Goal: Use online tool/utility: Utilize a website feature to perform a specific function

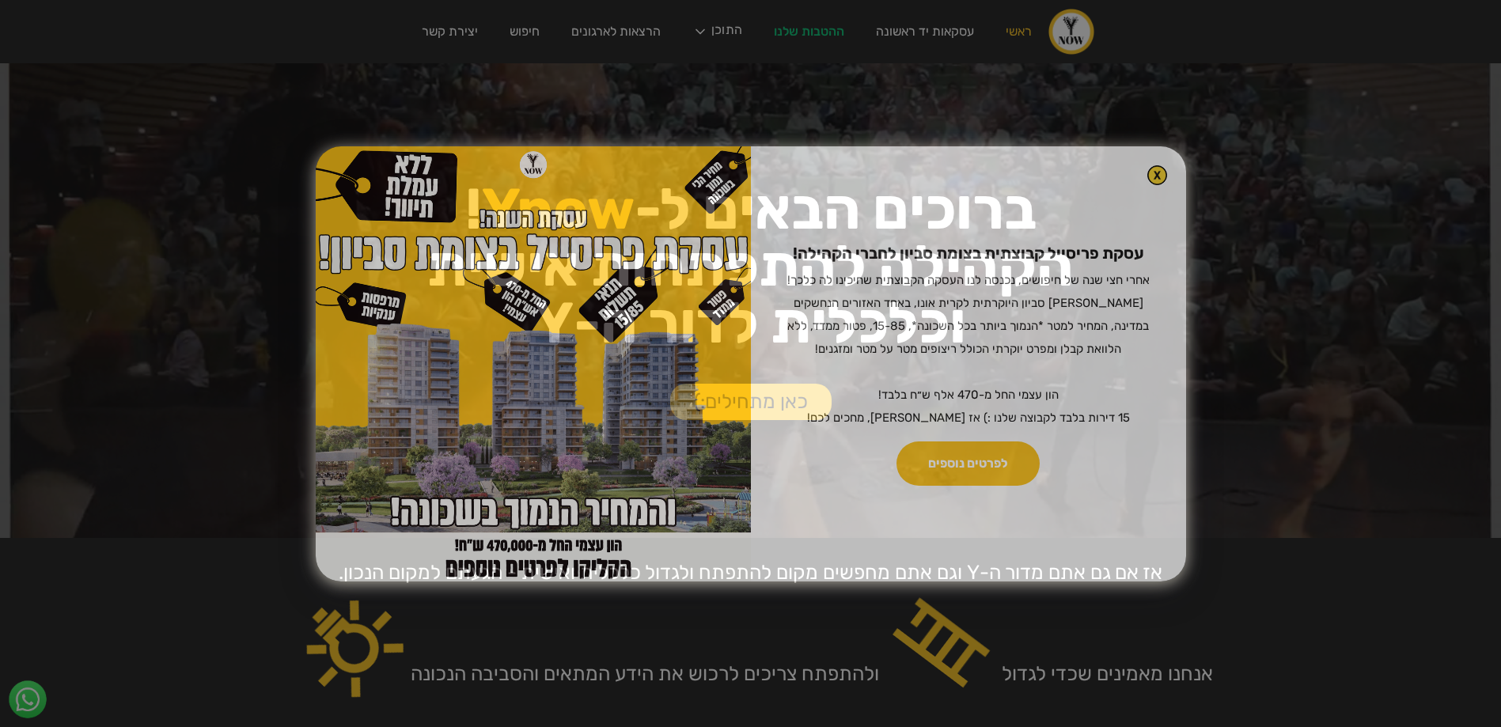
click at [717, 30] on div "עסקת פריסייל קבוצתית בצומת סביון לחברי הקהילה! ‍ אחרי חצי שנה של חיפושים, נכנסה…" at bounding box center [750, 363] width 1501 height 727
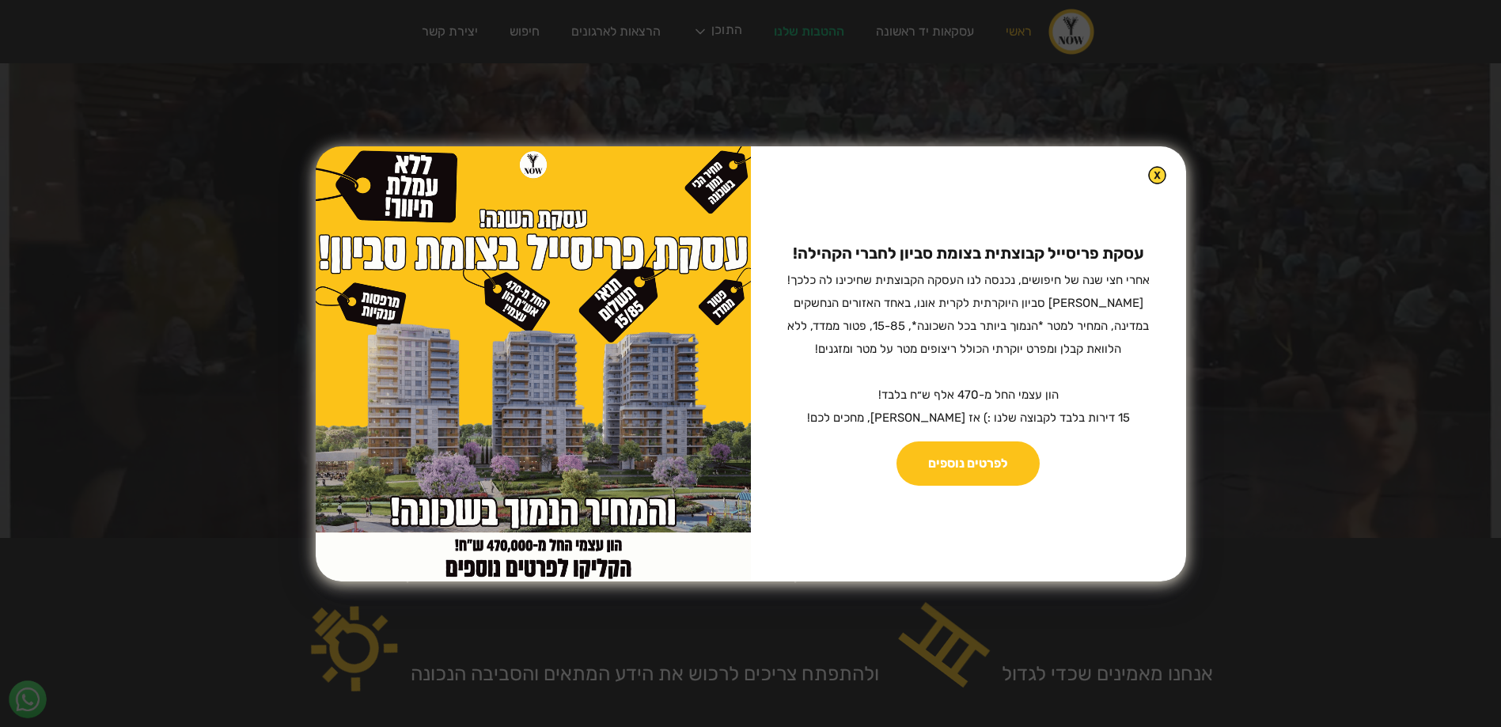
click at [1158, 171] on img at bounding box center [1157, 175] width 18 height 18
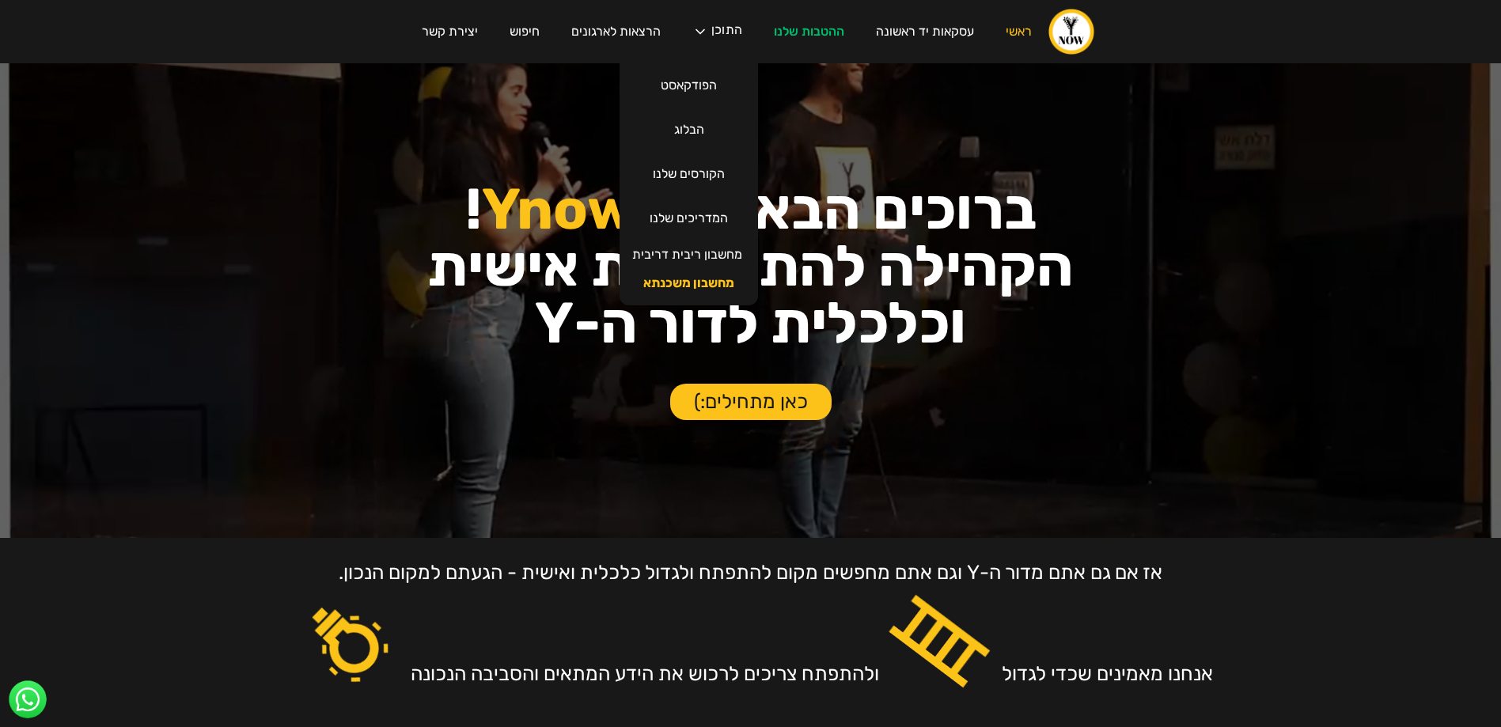
click at [713, 279] on link "מחשבון משכנתא" at bounding box center [688, 283] width 123 height 28
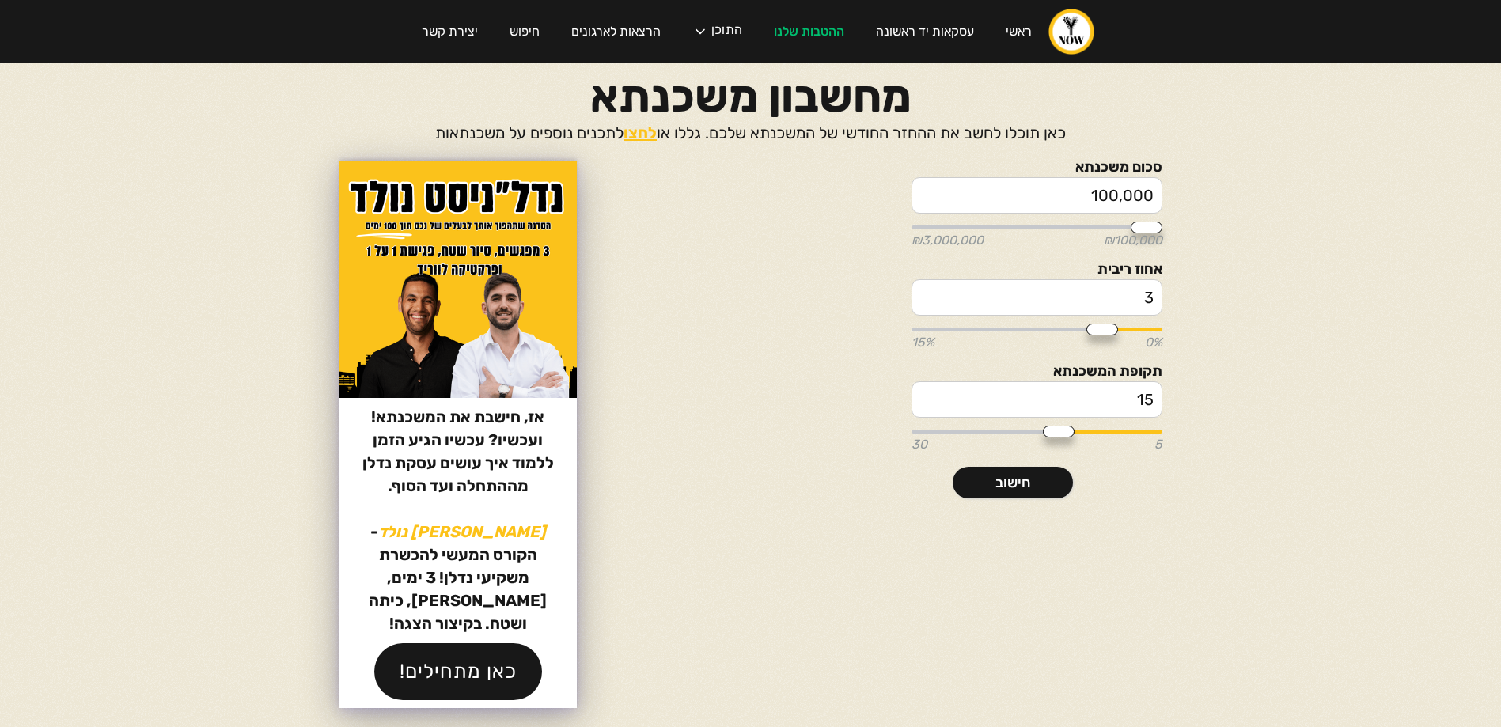
click at [1084, 184] on input "100,000" at bounding box center [1036, 195] width 251 height 36
type input "2"
type input "100000"
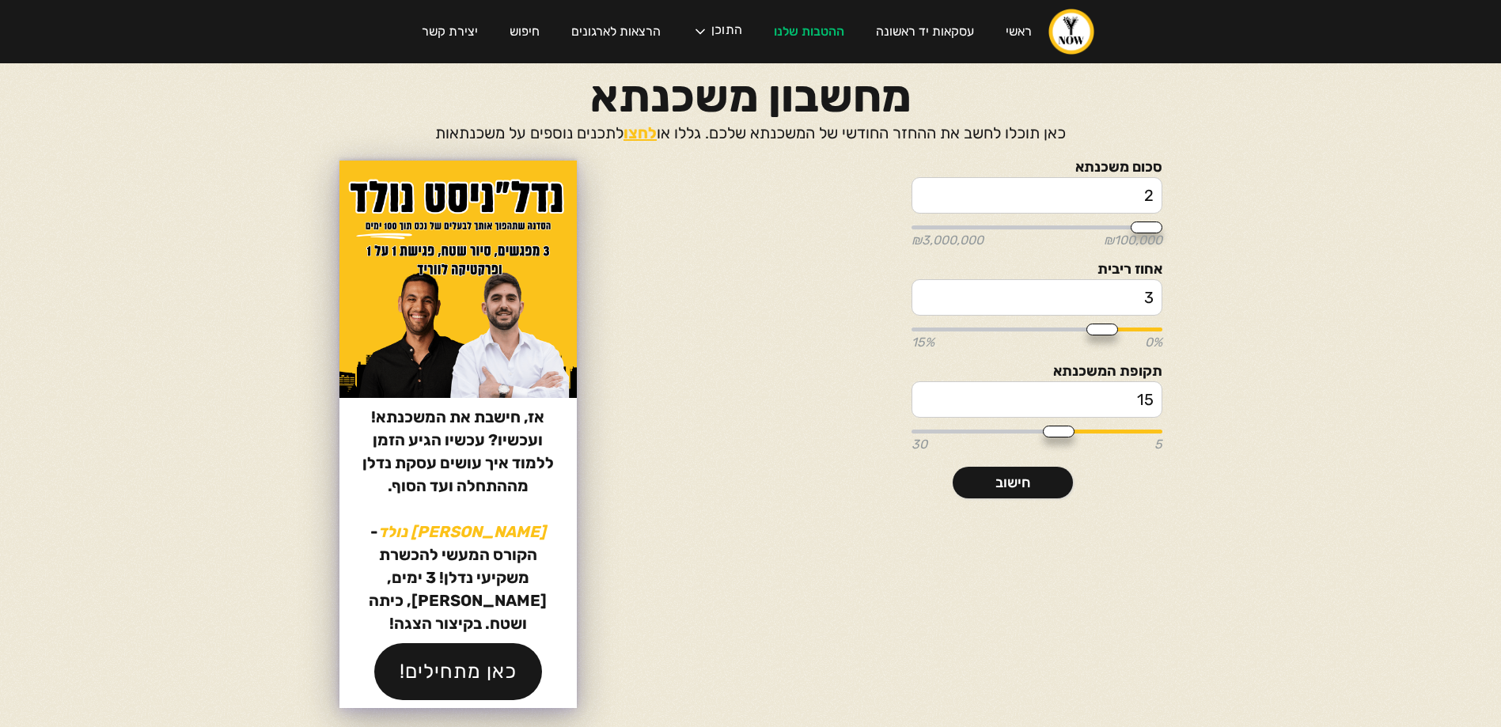
type input "26"
type input "100000"
type input "262"
type input "100000"
type input "2,625"
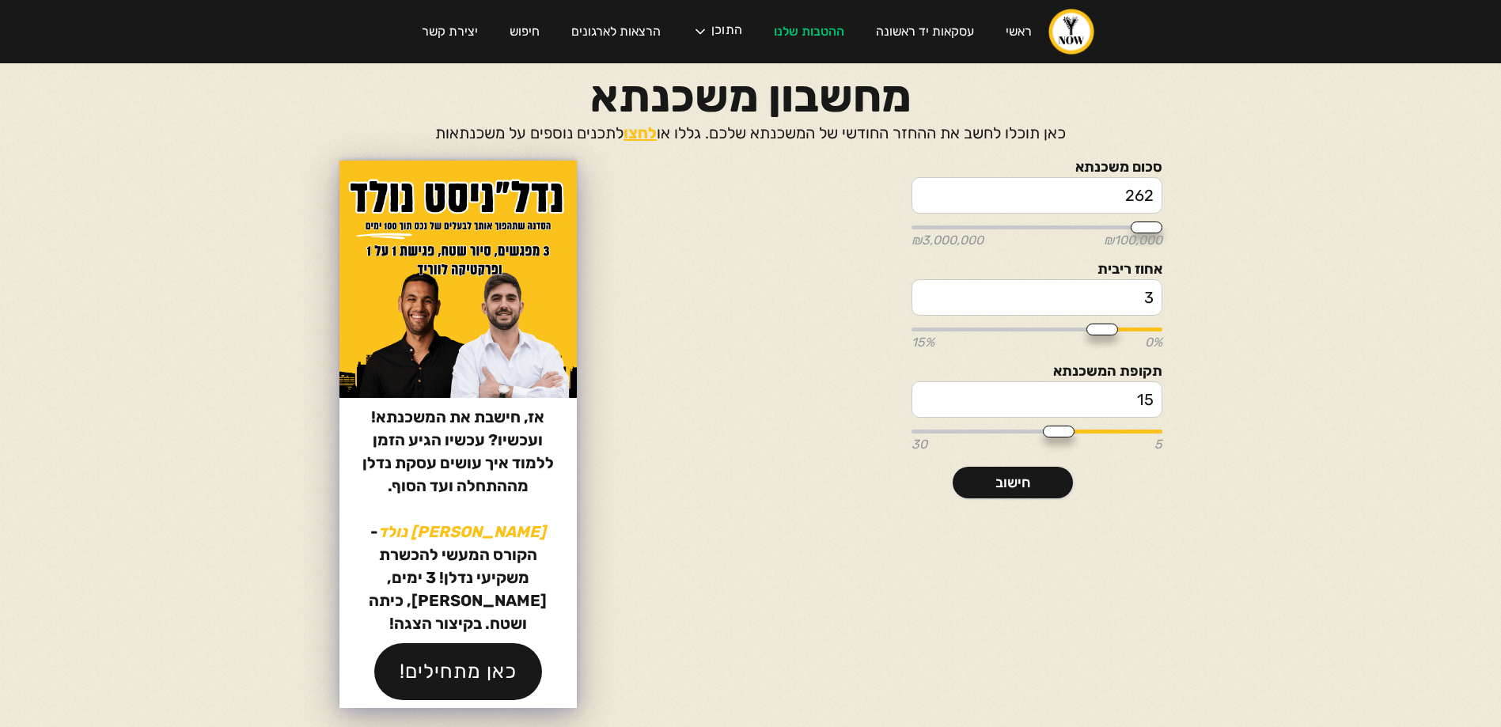
type input "100000"
type input "26,250"
type input "100000"
type input "262,500"
type input "250000"
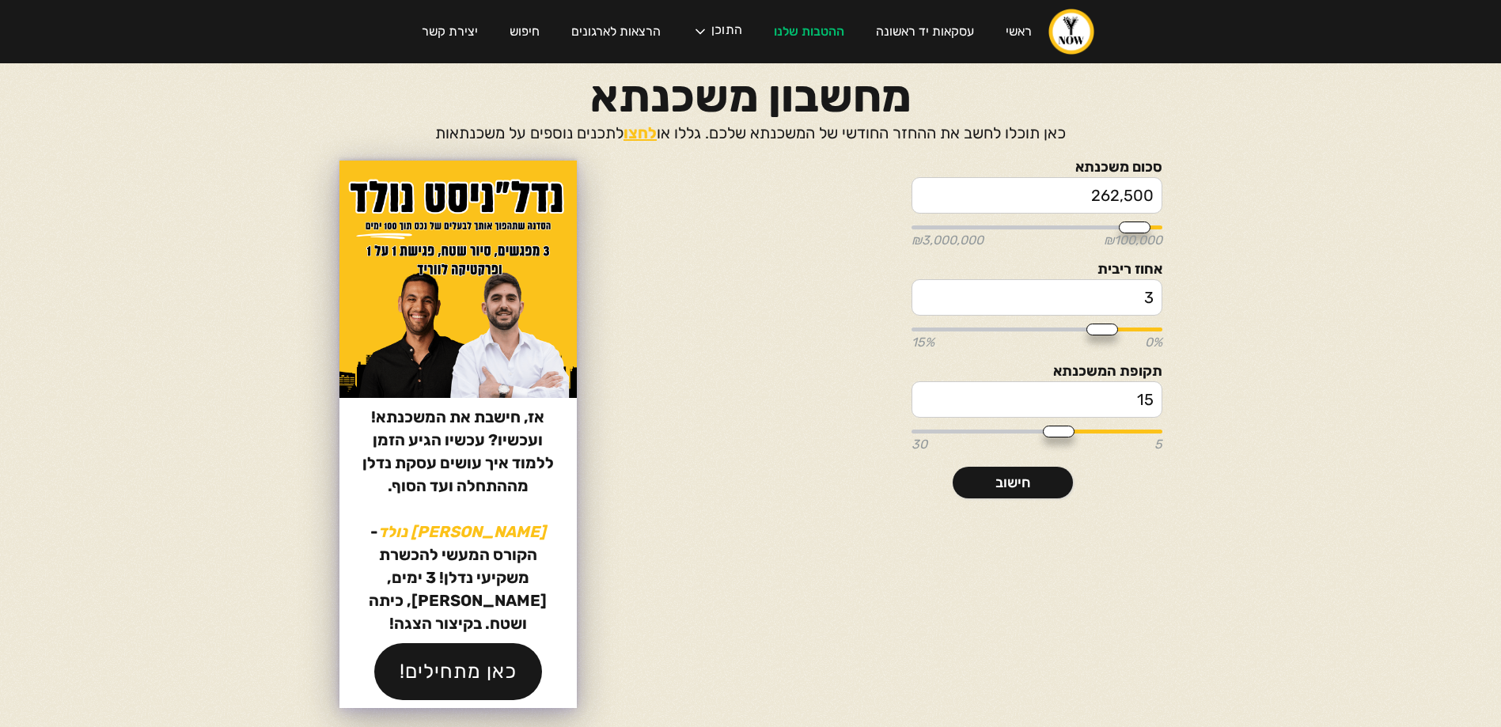
click at [1133, 306] on input "3" at bounding box center [1036, 297] width 251 height 36
type input "6"
type input "6.5"
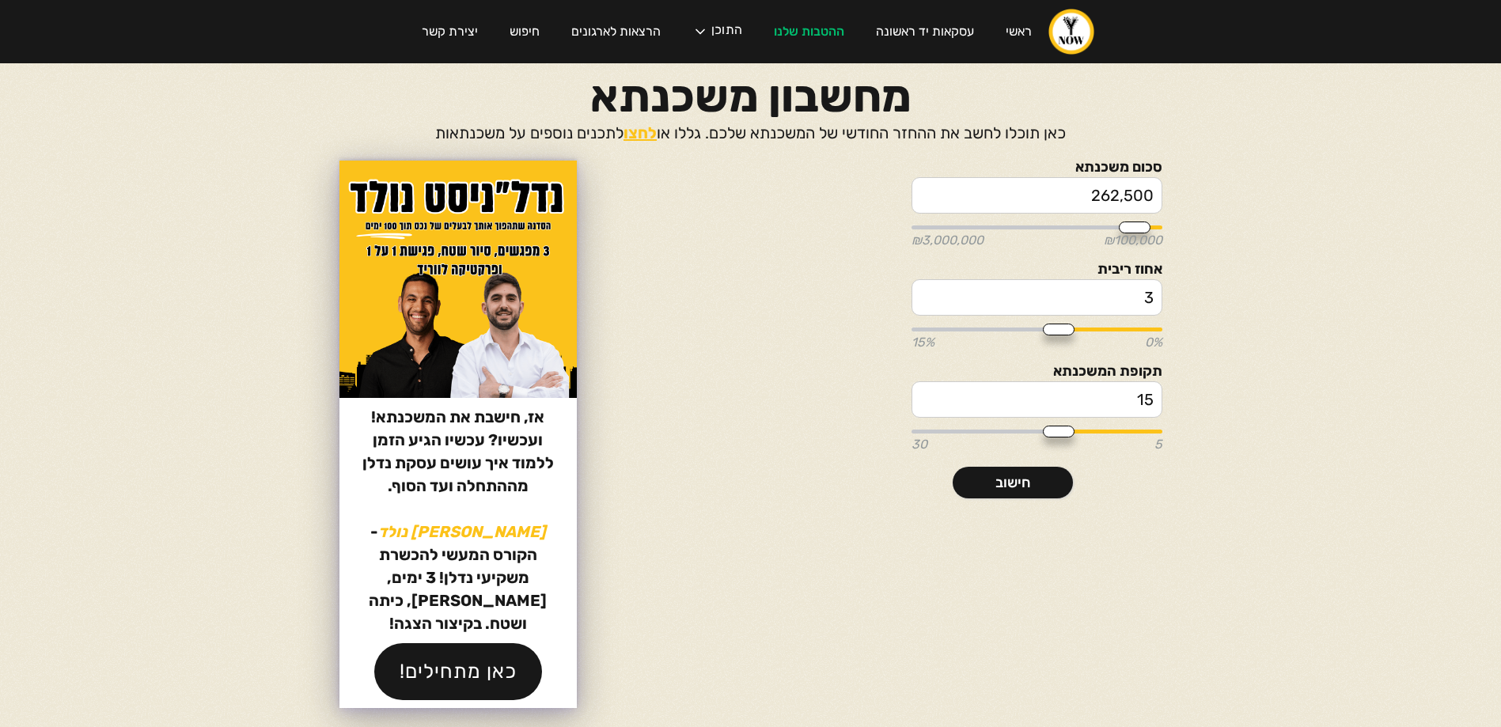
type input "6.5"
type input "30"
drag, startPoint x: 1051, startPoint y: 432, endPoint x: 848, endPoint y: 414, distance: 204.1
type input "30"
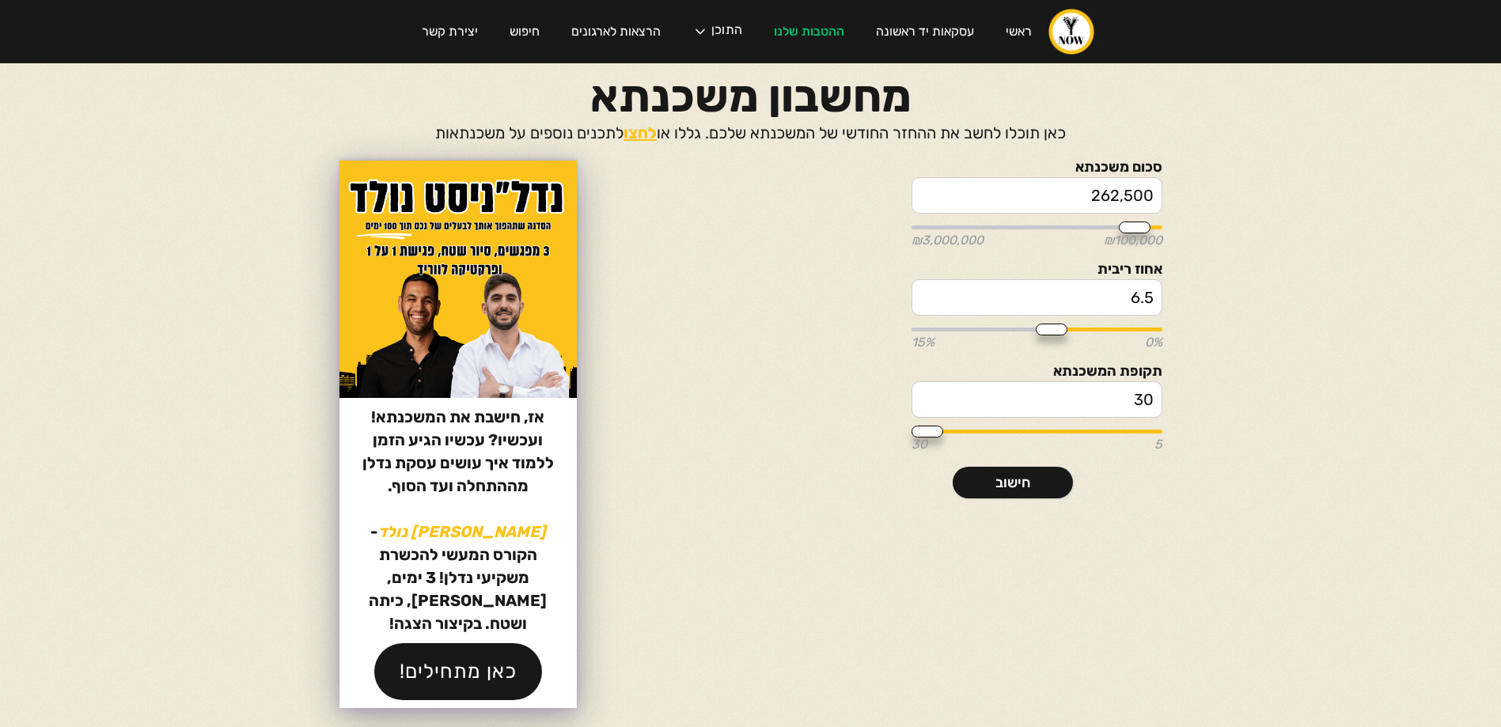
click at [864, 414] on div "סכום משכנתא 262,500 ₪100,000 ₪3,000,000 אחוז ריבית 6.5 0% 15% תקופת המשכנתא 30 …" at bounding box center [1013, 330] width 298 height 338
click at [990, 482] on link "חישוב" at bounding box center [1013, 483] width 120 height 32
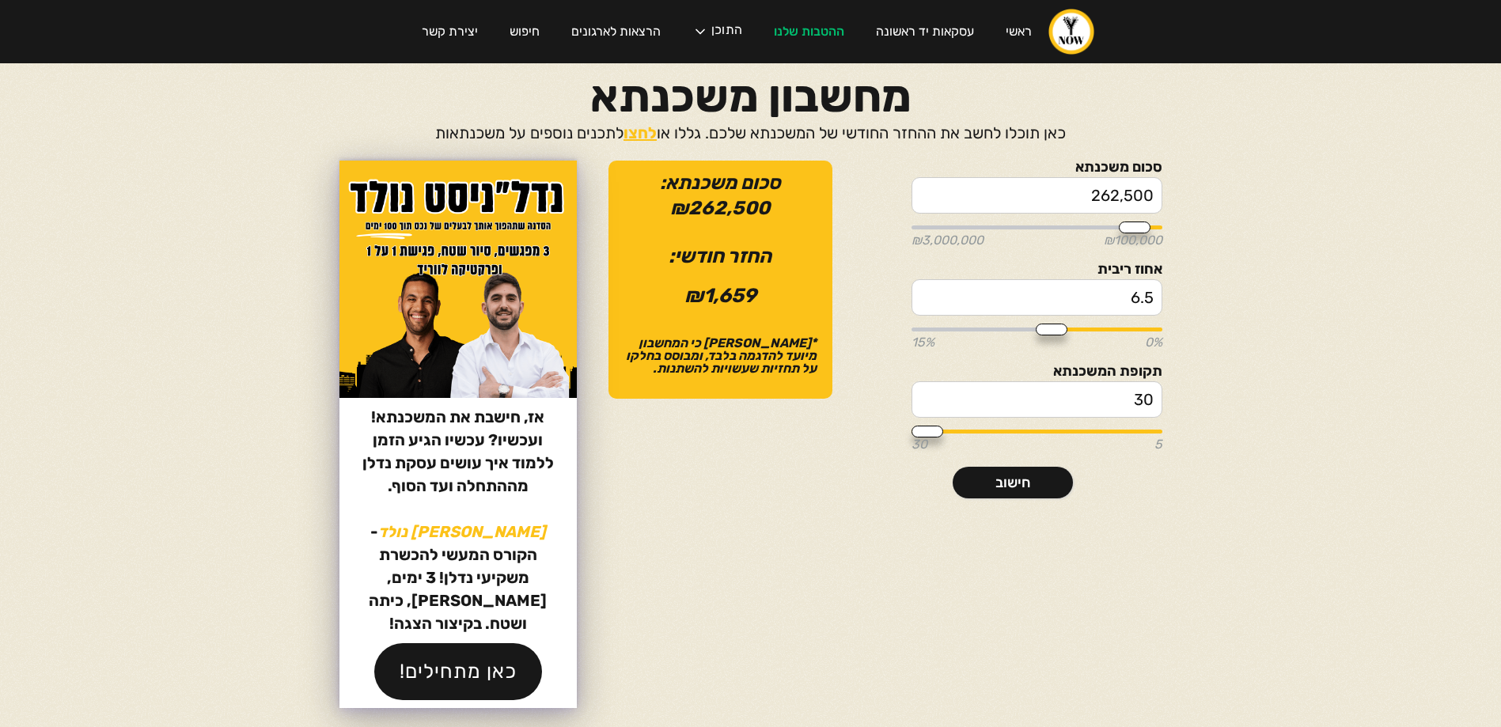
click at [1229, 315] on body "ראשי עסקאות יד ראשונה ההטבות שלנו התוכן הפודקאסט הבלוג הקורסים שלנו המדריכים של…" at bounding box center [750, 363] width 1501 height 727
